Goal: Information Seeking & Learning: Learn about a topic

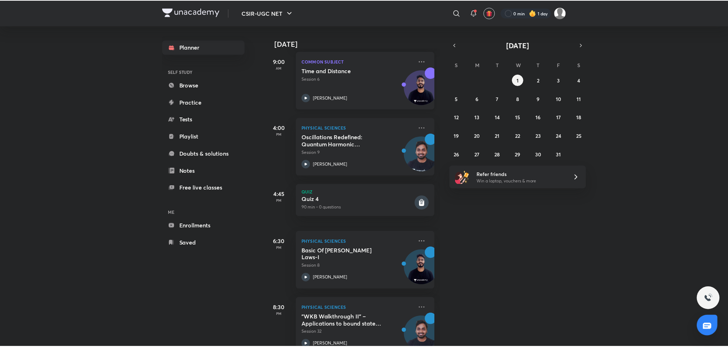
scroll to position [172, 0]
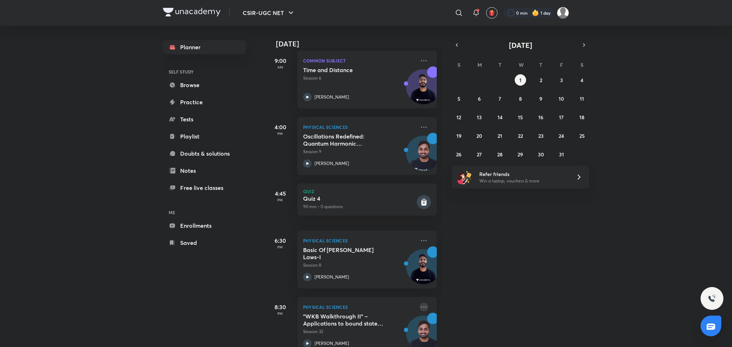
click at [420, 308] on icon at bounding box center [424, 307] width 9 height 9
click at [461, 336] on p "Go to course page" at bounding box center [471, 340] width 49 height 8
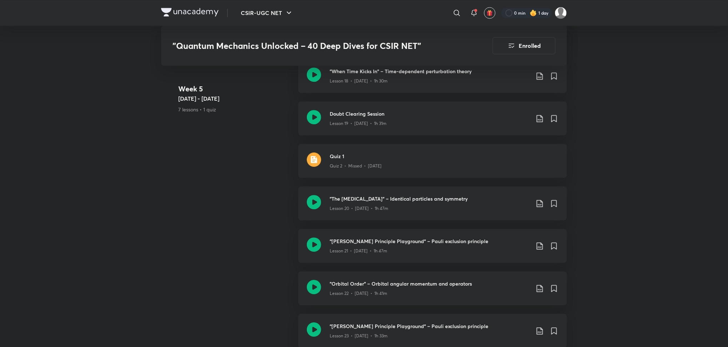
scroll to position [1319, 0]
click at [313, 247] on icon at bounding box center [314, 245] width 14 height 14
click at [318, 289] on icon at bounding box center [314, 288] width 14 height 14
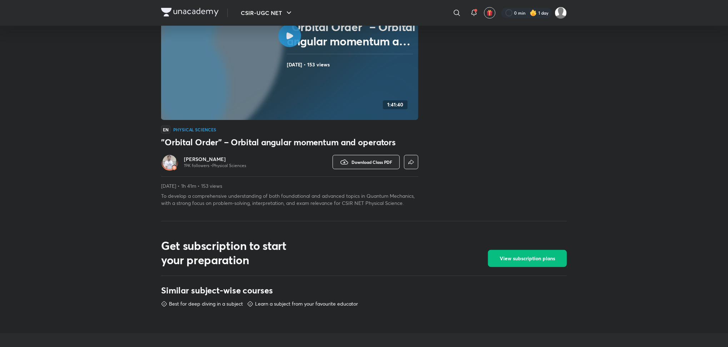
scroll to position [100, 0]
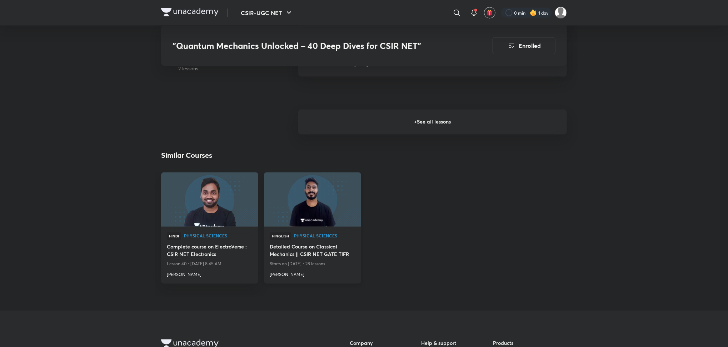
scroll to position [866, 0]
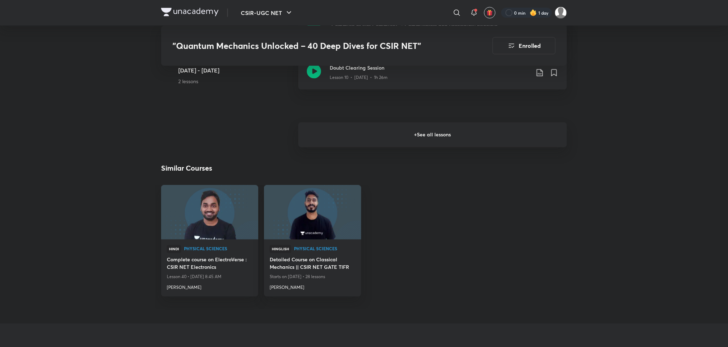
click at [337, 136] on h6 "+ See all lessons" at bounding box center [432, 135] width 269 height 25
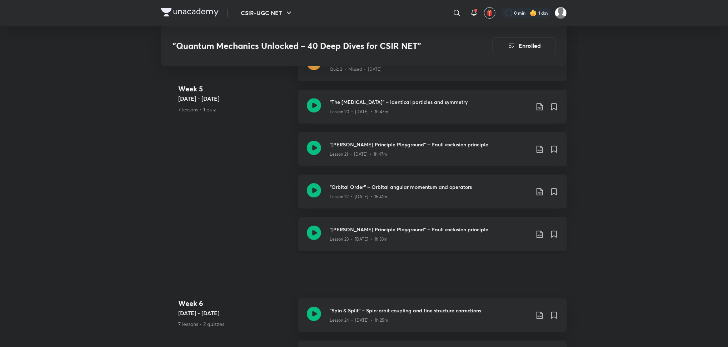
scroll to position [1408, 0]
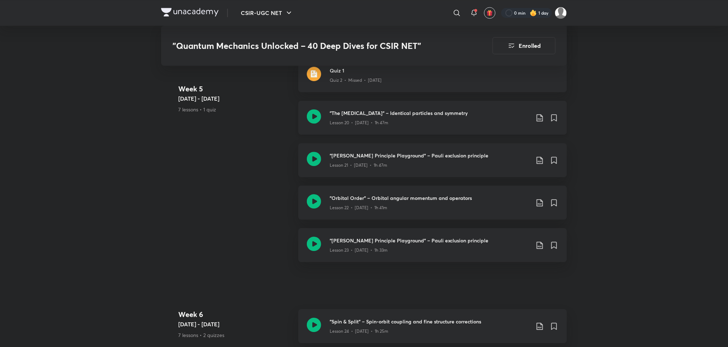
click at [316, 119] on icon at bounding box center [314, 116] width 14 height 14
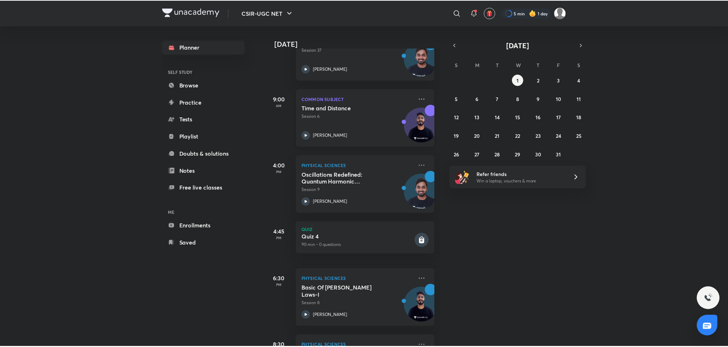
scroll to position [192, 0]
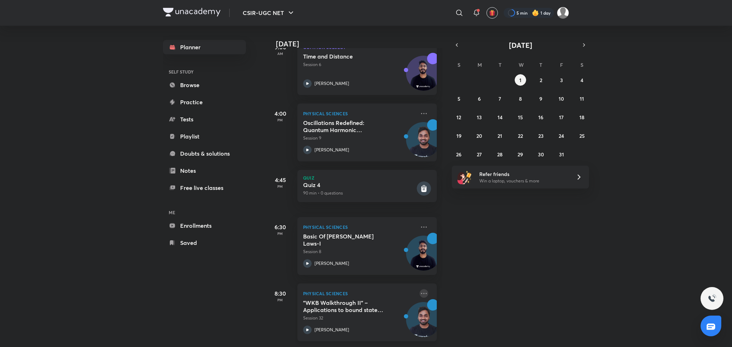
click at [420, 289] on icon at bounding box center [424, 293] width 9 height 9
click at [456, 313] on li "Go to course page" at bounding box center [466, 319] width 71 height 16
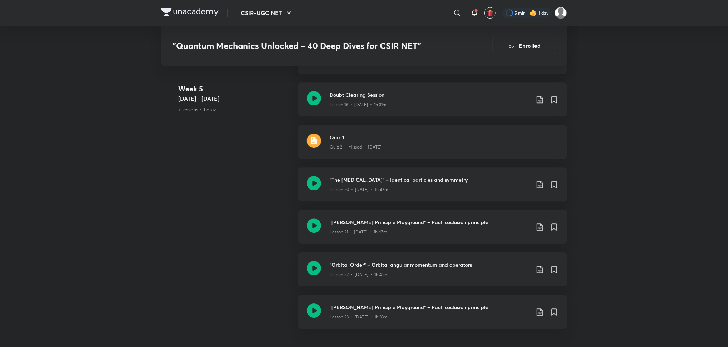
scroll to position [1343, 0]
click at [311, 228] on icon at bounding box center [314, 224] width 14 height 14
click at [316, 99] on icon at bounding box center [314, 97] width 14 height 14
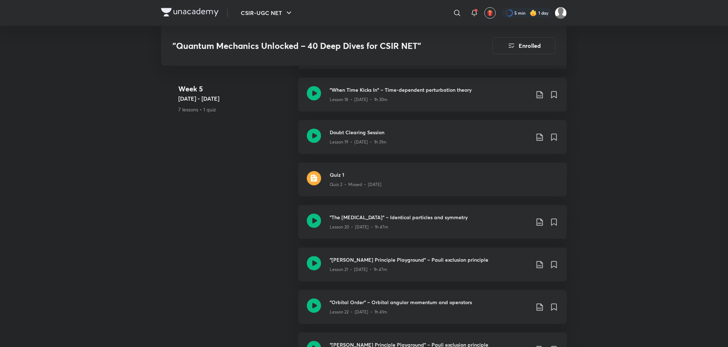
scroll to position [1306, 0]
click at [312, 301] on icon at bounding box center [314, 304] width 14 height 14
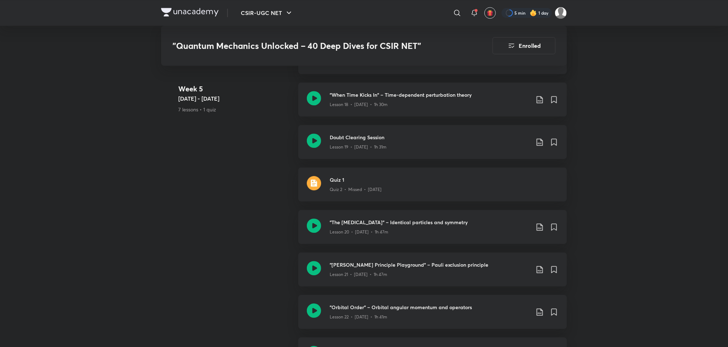
scroll to position [1299, 0]
click at [317, 98] on icon at bounding box center [314, 98] width 14 height 14
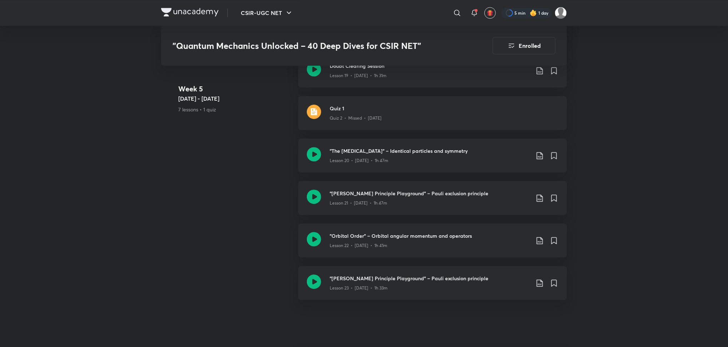
scroll to position [1359, 0]
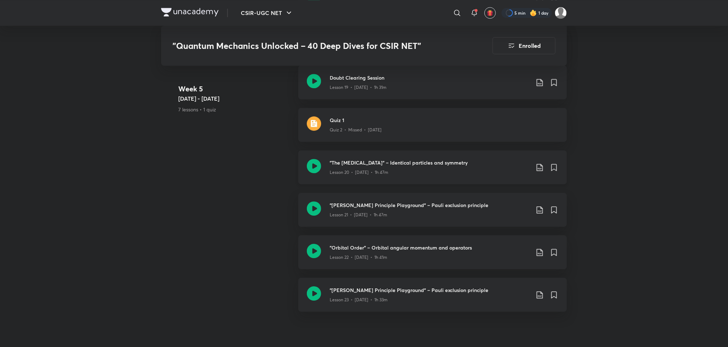
click at [316, 167] on icon at bounding box center [314, 166] width 14 height 14
